Goal: Task Accomplishment & Management: Use online tool/utility

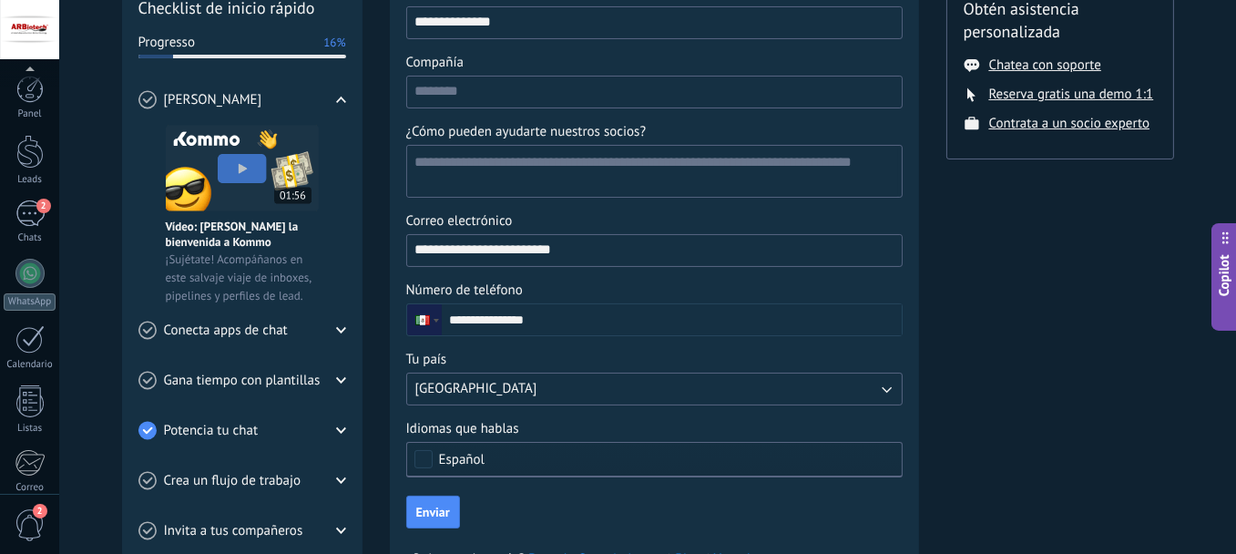
scroll to position [202, 0]
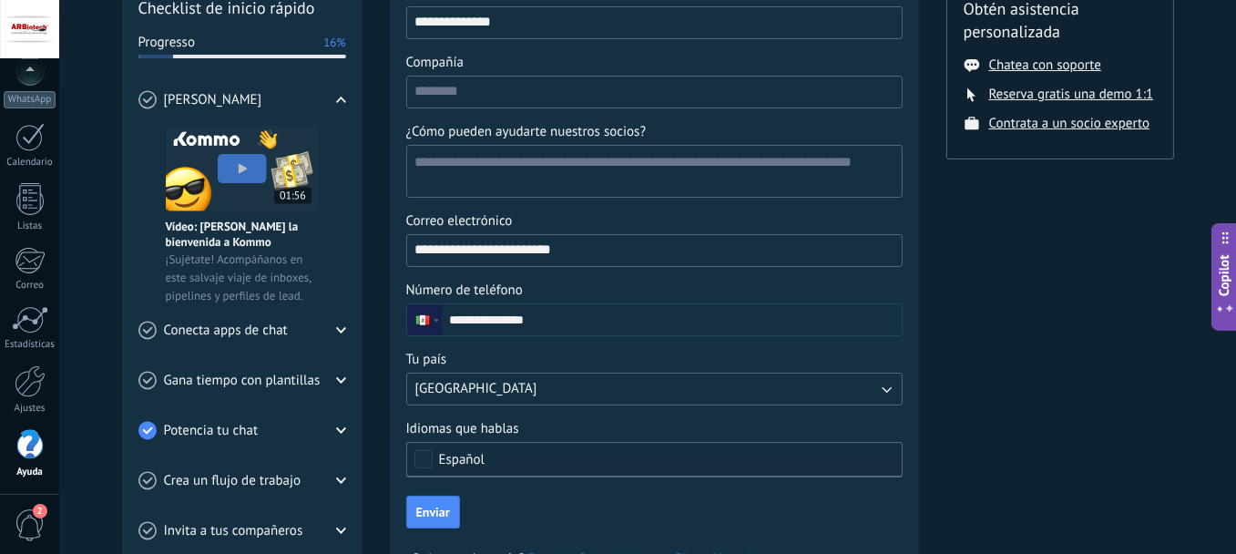
click at [1051, 292] on div "💎 Prueba gratis en curso Días restantes 11 Suscríbete ahora Obtén asistencia pe…" at bounding box center [1061, 215] width 228 height 804
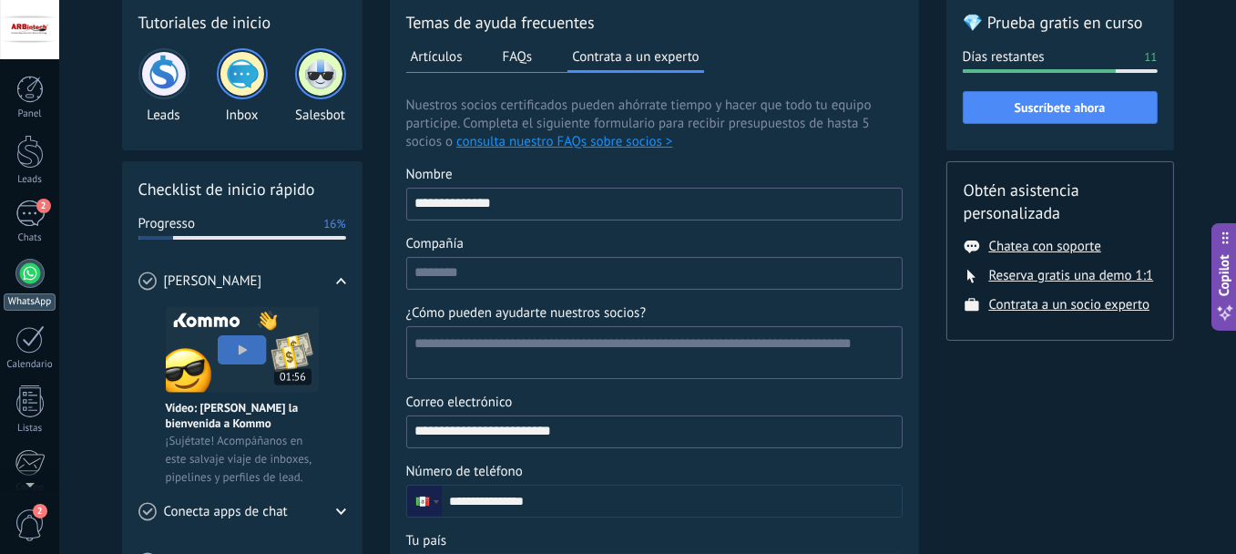
scroll to position [87, 0]
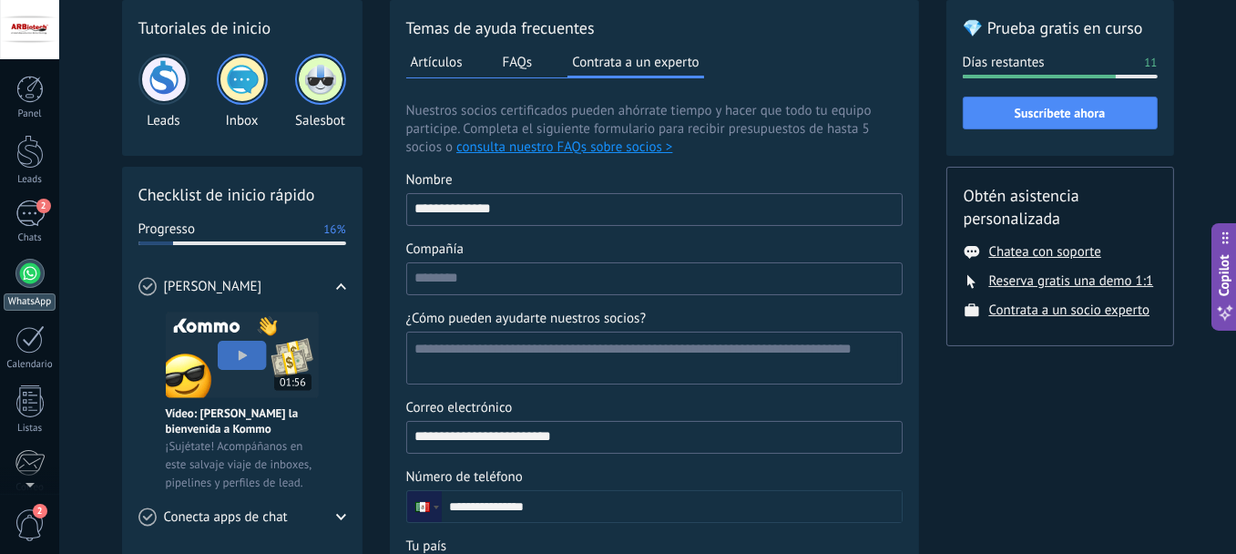
click at [34, 278] on div at bounding box center [29, 273] width 29 height 29
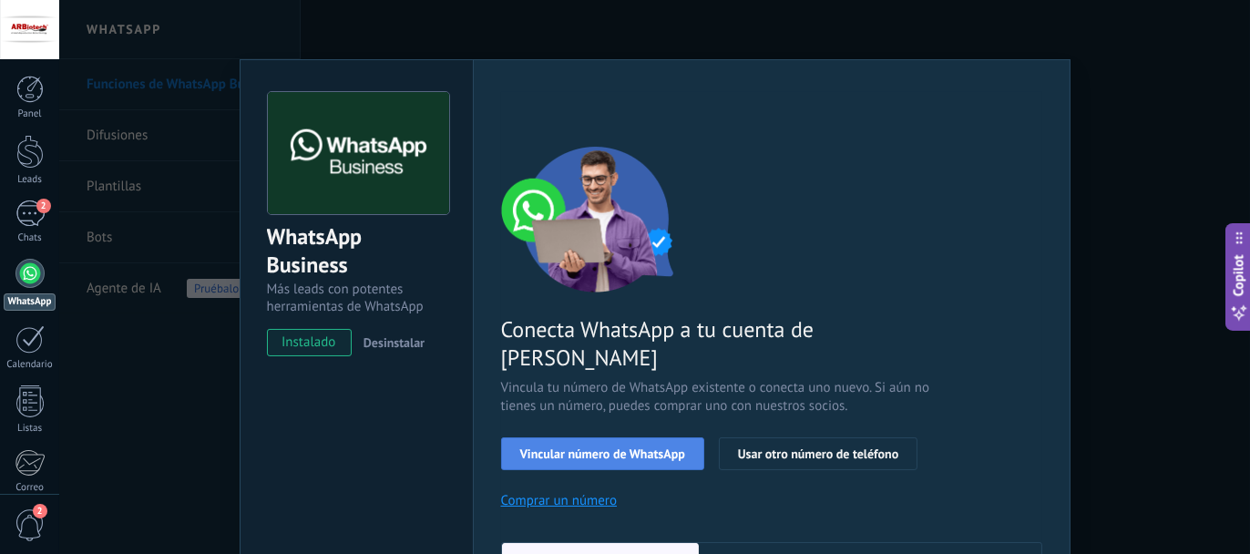
click at [617, 437] on button "Vincular número de WhatsApp" at bounding box center [602, 453] width 203 height 33
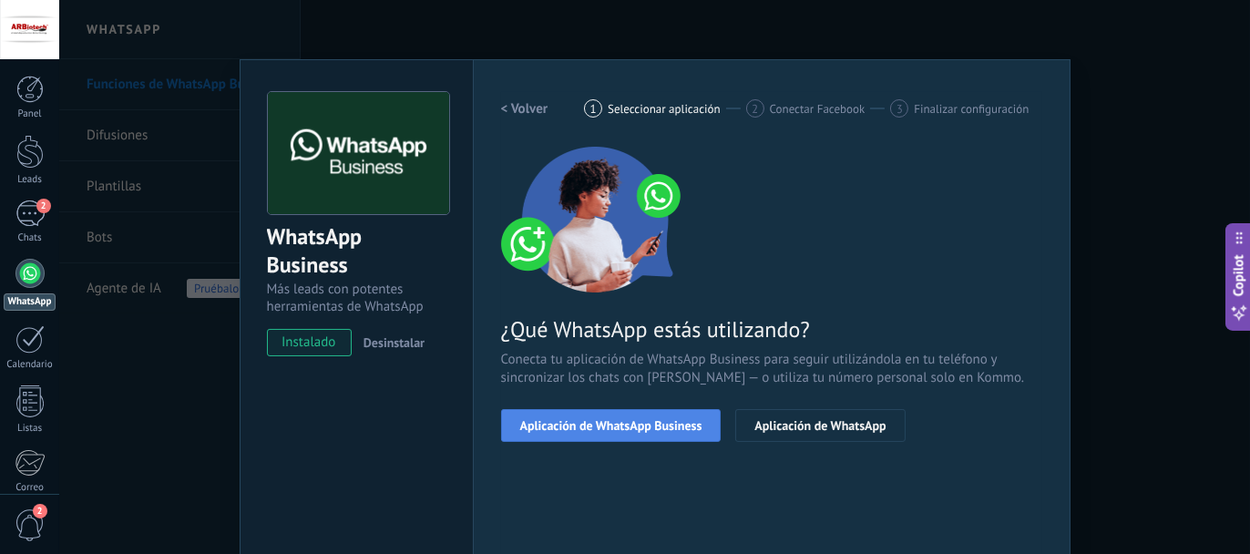
click at [671, 425] on span "Aplicación de WhatsApp Business" at bounding box center [611, 425] width 182 height 13
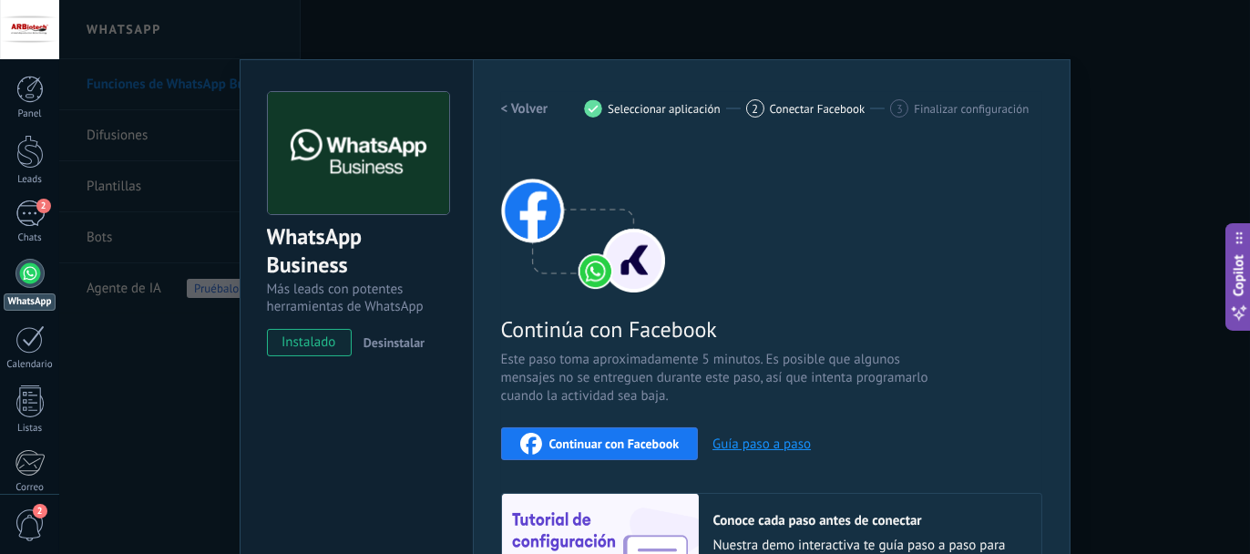
click at [637, 441] on span "Continuar con Facebook" at bounding box center [614, 443] width 130 height 13
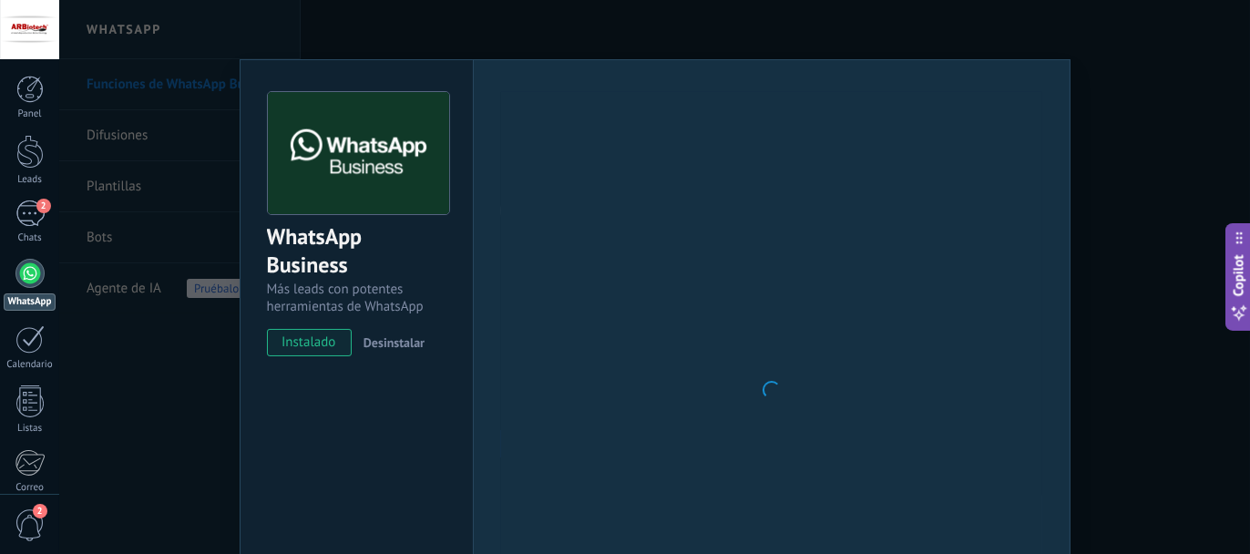
click at [893, 45] on div "WhatsApp Business Más leads con potentes herramientas de WhatsApp instalado Des…" at bounding box center [654, 277] width 1191 height 554
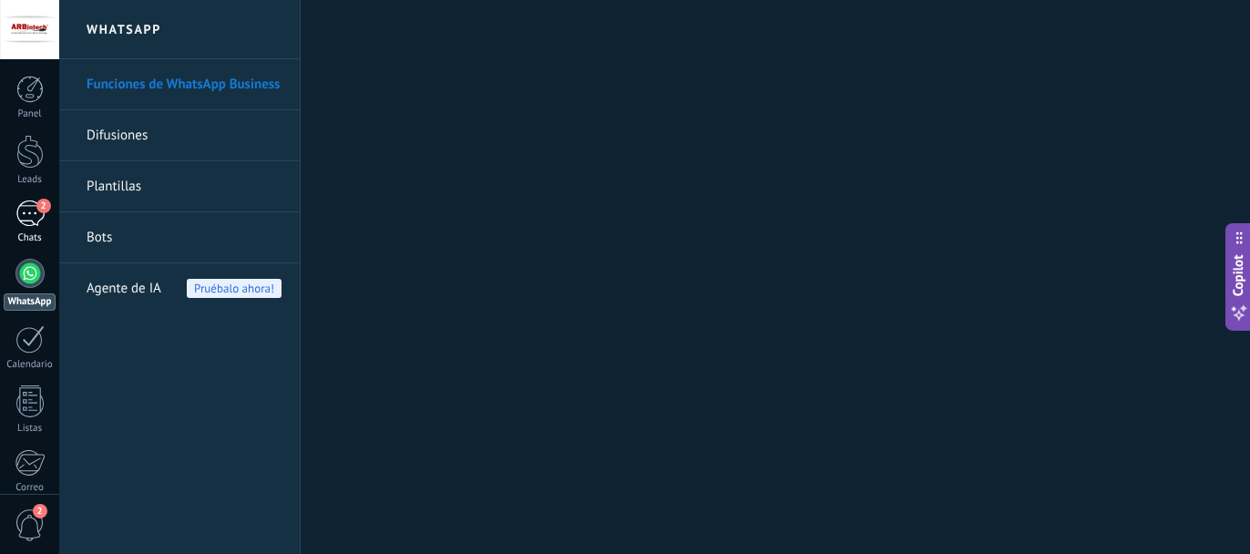
click at [30, 218] on div "2" at bounding box center [29, 213] width 29 height 26
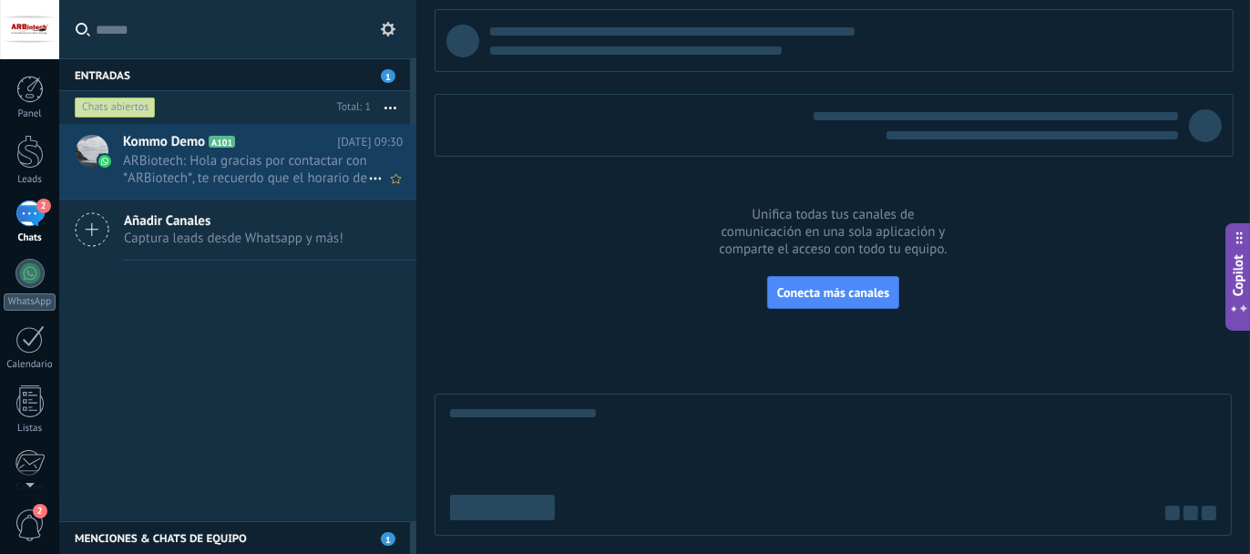
click at [264, 156] on span "ARBiotech: Hola gracias por contactar con *ARBiotech*, te recuerdo que el horar…" at bounding box center [245, 169] width 245 height 35
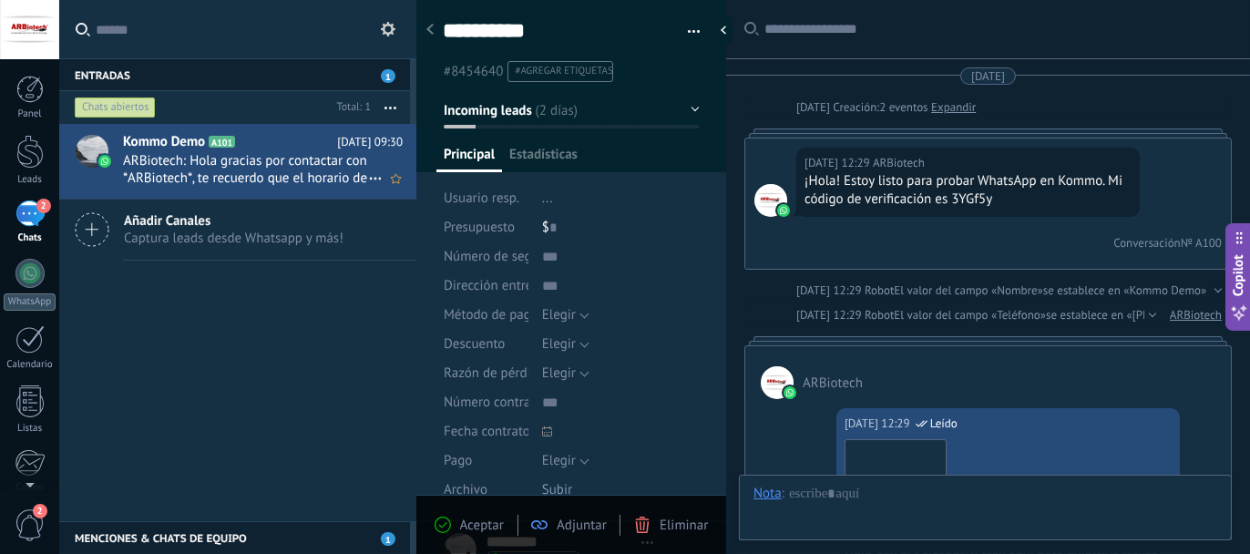
scroll to position [2258, 0]
